Goal: Book appointment/travel/reservation

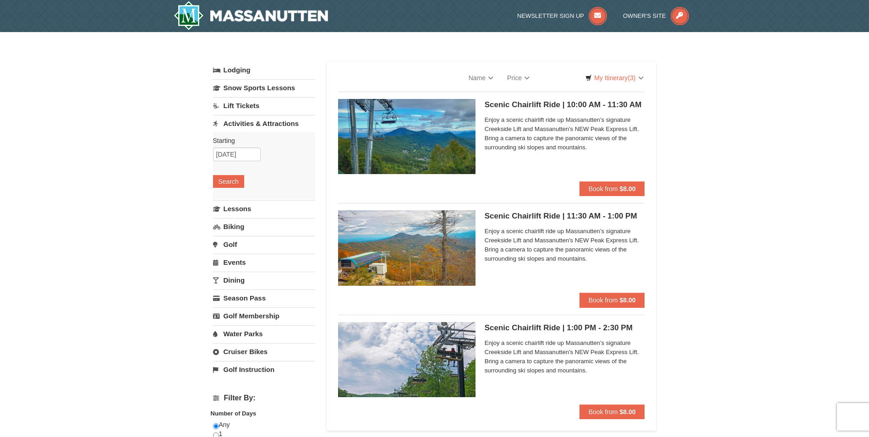
select select "10"
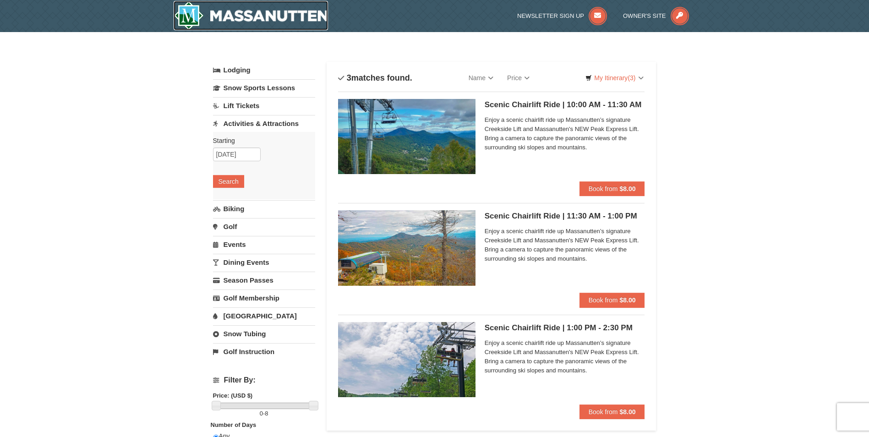
click at [180, 16] on img at bounding box center [251, 15] width 155 height 29
click at [620, 187] on strong "$8.00" at bounding box center [627, 188] width 16 height 7
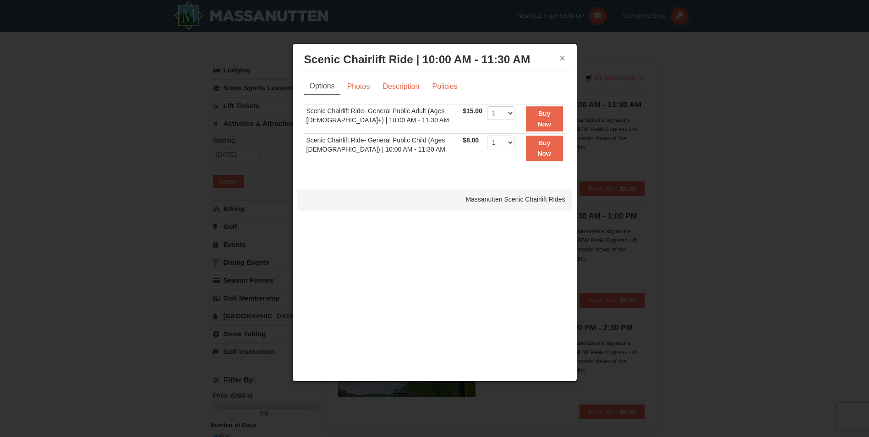
click at [563, 57] on button "×" at bounding box center [562, 58] width 5 height 9
